Goal: Check status: Check status

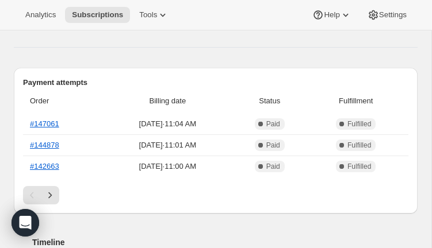
scroll to position [329, 0]
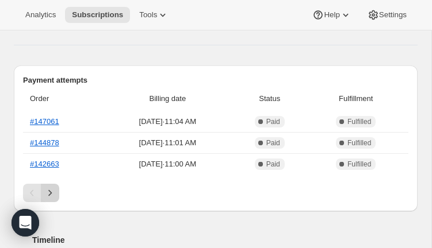
click at [49, 196] on icon "Next" at bounding box center [50, 193] width 12 height 12
click at [51, 195] on icon "Next" at bounding box center [50, 193] width 12 height 12
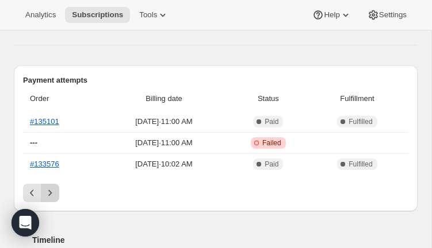
click at [51, 195] on icon "Next" at bounding box center [50, 193] width 12 height 12
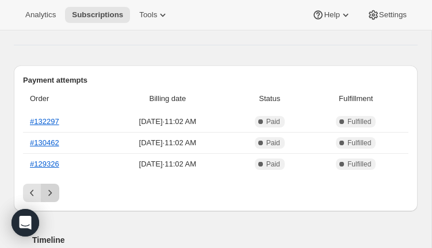
click at [51, 195] on icon "Next" at bounding box center [50, 193] width 12 height 12
click at [51, 195] on div "Pagination" at bounding box center [50, 193] width 18 height 18
click at [50, 163] on link "#118605" at bounding box center [44, 164] width 29 height 9
click at [33, 189] on icon "Previous" at bounding box center [32, 193] width 12 height 12
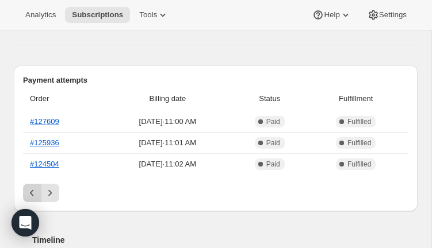
click at [27, 192] on icon "Previous" at bounding box center [32, 193] width 12 height 12
click at [32, 194] on icon "Previous" at bounding box center [32, 193] width 12 height 12
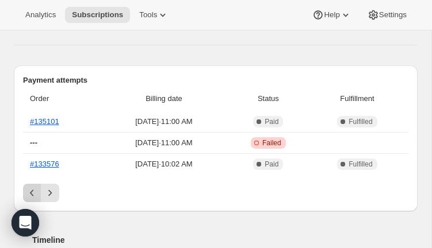
click at [31, 194] on icon "Previous" at bounding box center [31, 193] width 3 height 6
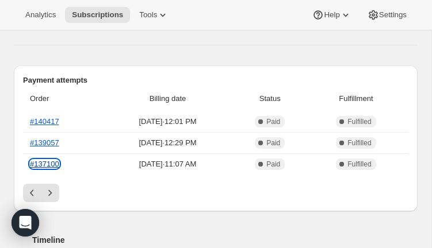
click at [39, 162] on link "#137100" at bounding box center [44, 164] width 29 height 9
click at [45, 145] on link "#139057" at bounding box center [44, 143] width 29 height 9
click at [48, 123] on link "#140417" at bounding box center [44, 121] width 29 height 9
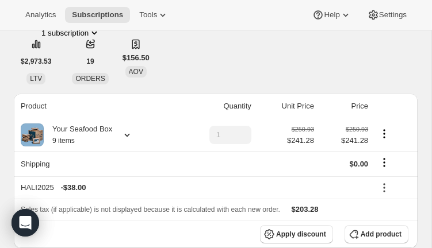
scroll to position [0, 0]
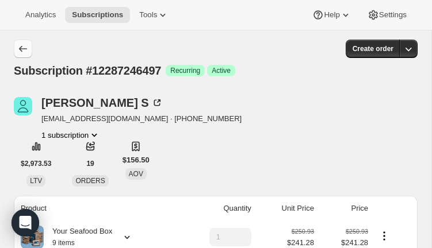
click at [24, 55] on button "Subscriptions" at bounding box center [23, 49] width 18 height 18
